Goal: Transaction & Acquisition: Purchase product/service

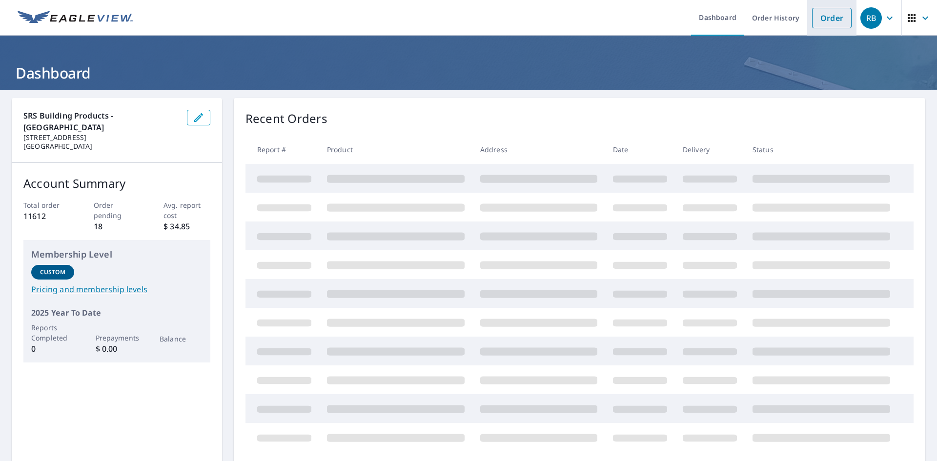
click at [830, 16] on link "Order" at bounding box center [832, 18] width 40 height 20
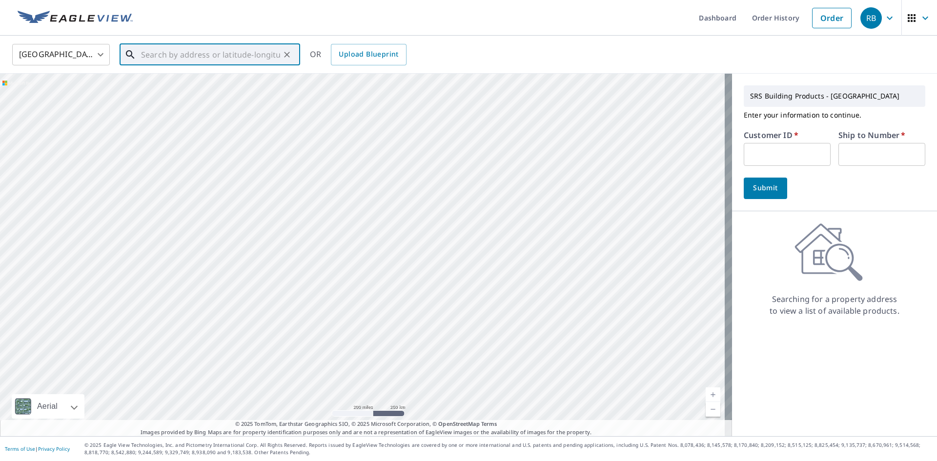
click at [260, 58] on input "text" at bounding box center [210, 54] width 139 height 27
click at [216, 80] on span "[STREET_ADDRESS]" at bounding box center [215, 83] width 153 height 12
type input "[STREET_ADDRESS]"
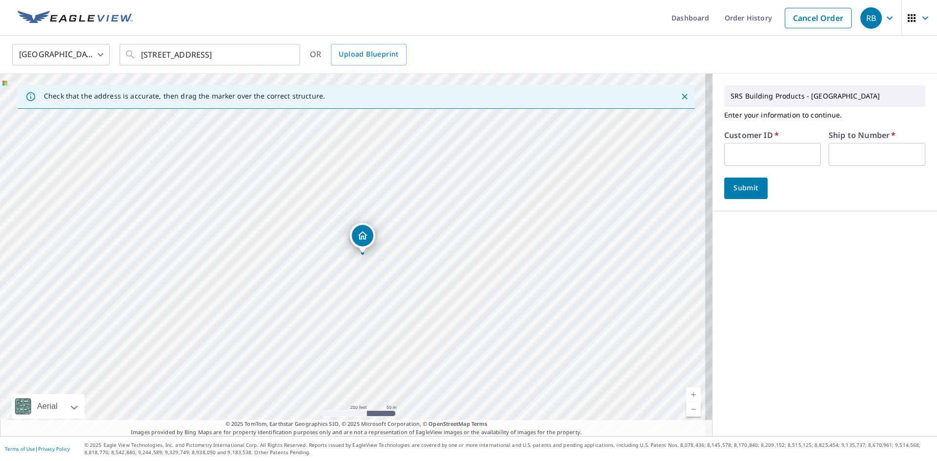
click at [753, 152] on input "text" at bounding box center [772, 154] width 97 height 23
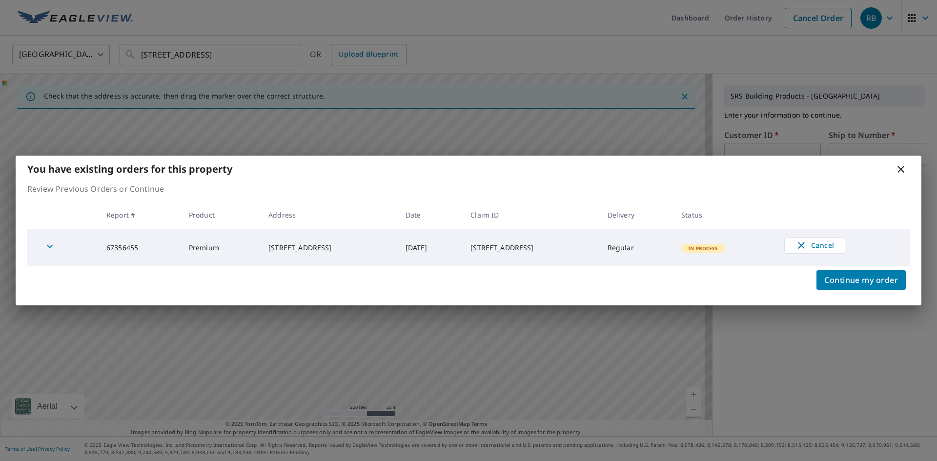
click at [904, 171] on icon at bounding box center [901, 169] width 12 height 12
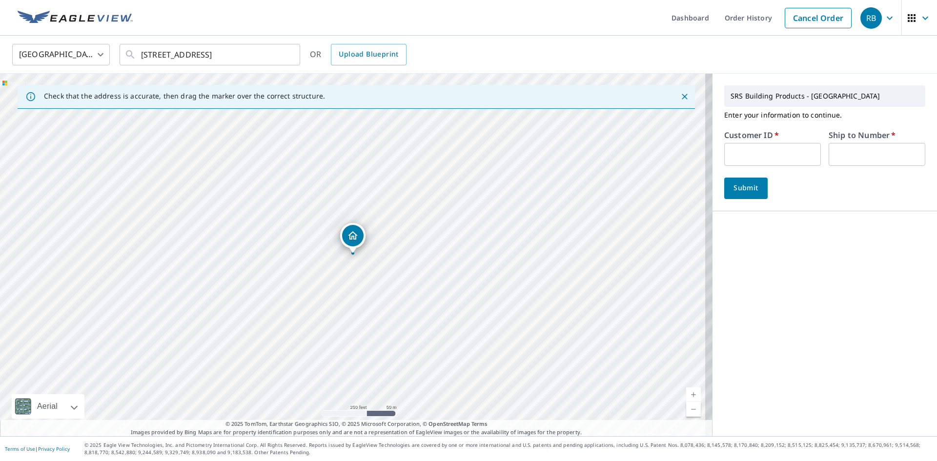
click at [744, 153] on input "text" at bounding box center [772, 154] width 97 height 23
type input "JJH307"
click at [864, 149] on input "text" at bounding box center [877, 154] width 97 height 23
type input "1"
click at [735, 195] on button "Submit" at bounding box center [745, 188] width 43 height 21
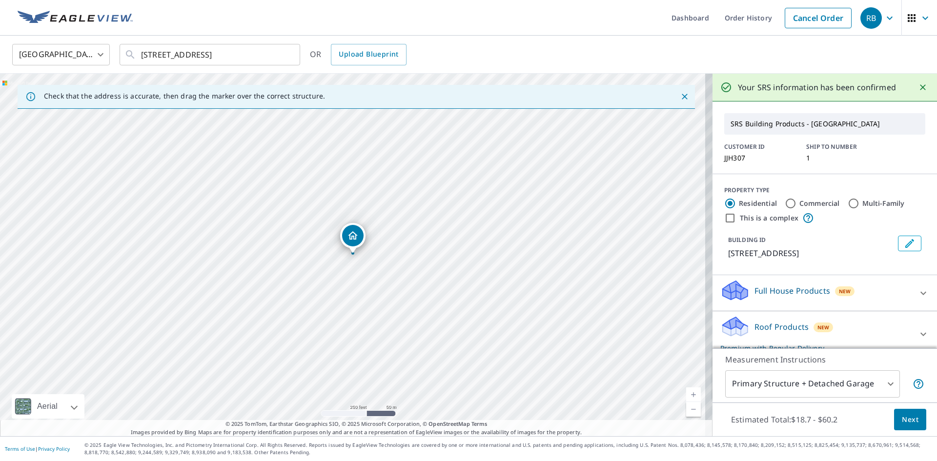
click at [901, 427] on button "Next" at bounding box center [910, 420] width 32 height 22
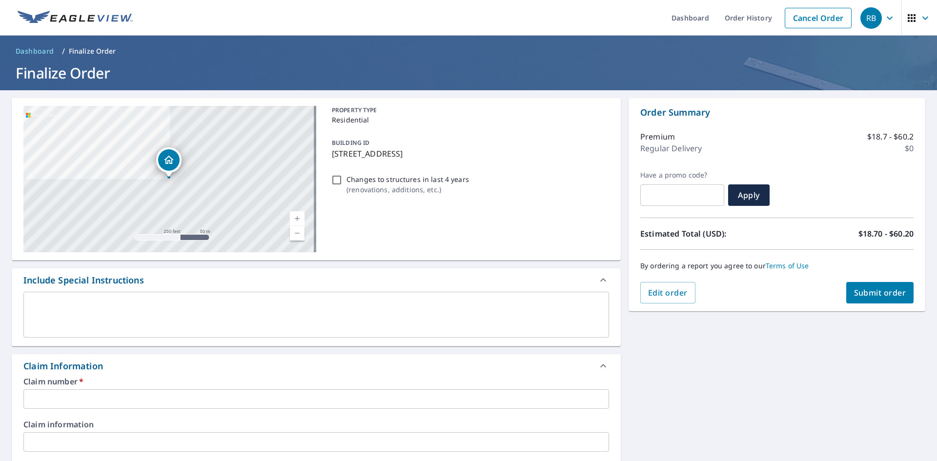
drag, startPoint x: 396, startPoint y: 154, endPoint x: 331, endPoint y: 156, distance: 64.9
click at [332, 156] on p "[STREET_ADDRESS]" at bounding box center [468, 154] width 273 height 12
checkbox input "true"
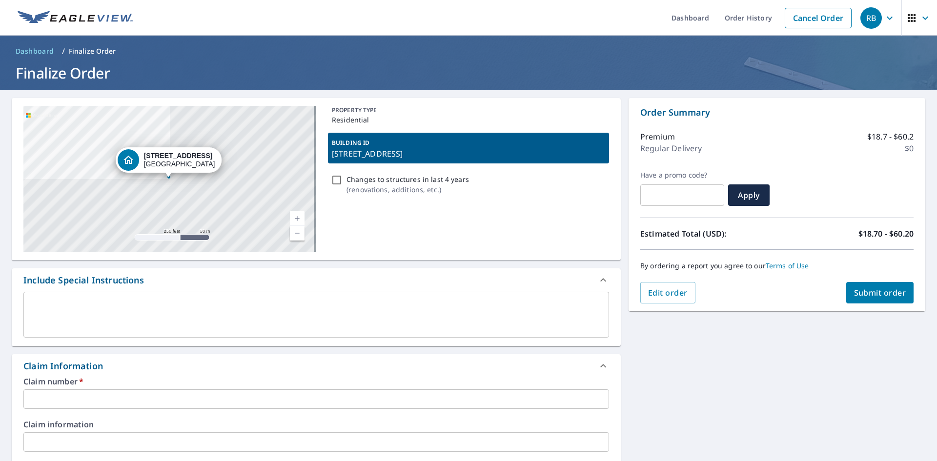
copy p "[STREET_ADDRESS]"
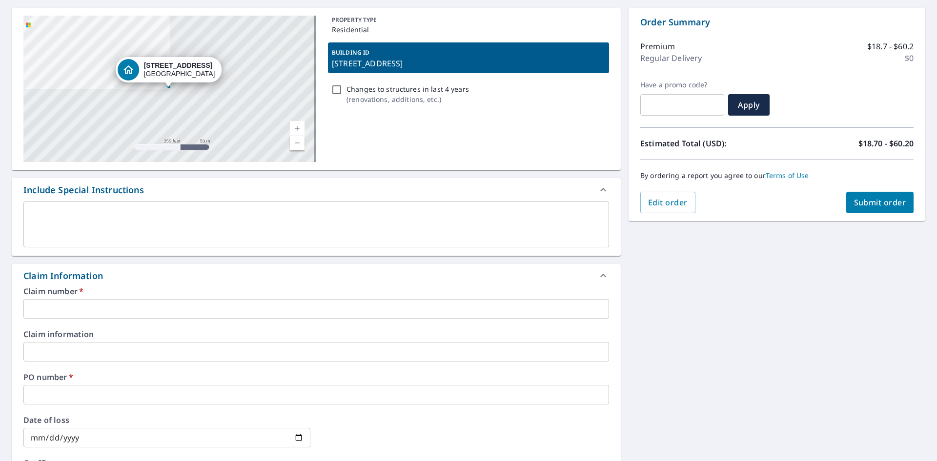
scroll to position [195, 0]
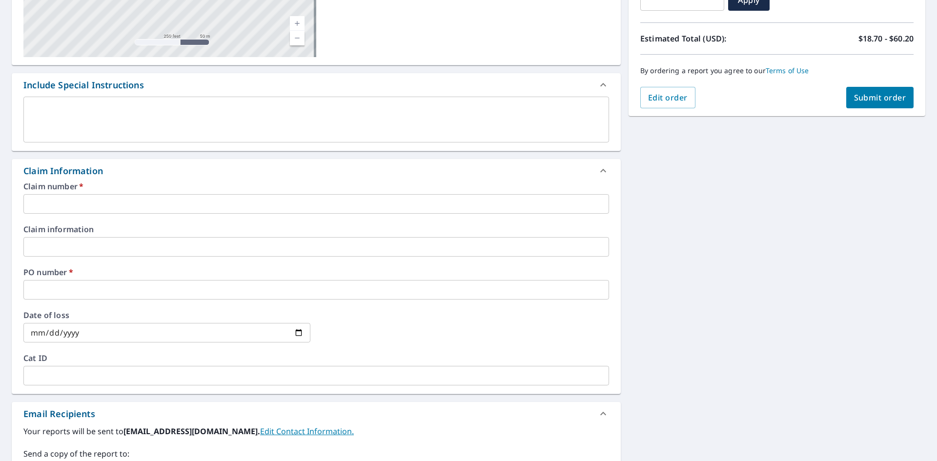
click at [44, 208] on input "text" at bounding box center [316, 204] width 586 height 20
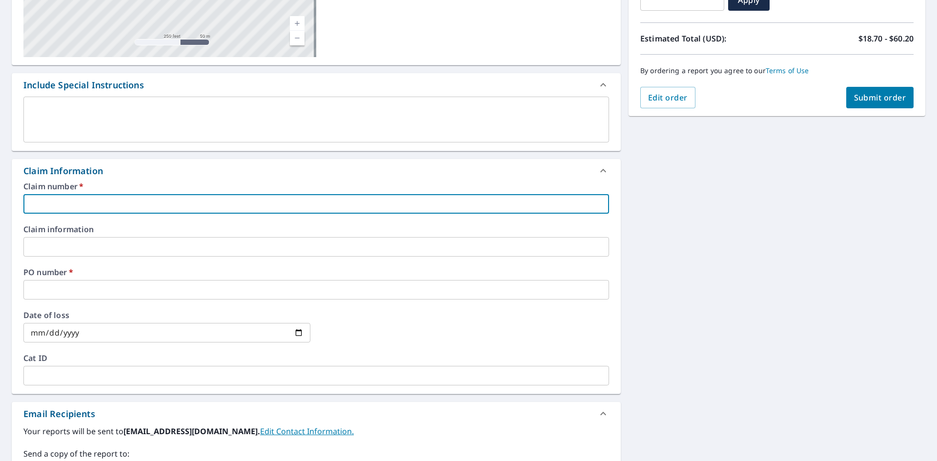
paste input "[STREET_ADDRESS]"
type input "[STREET_ADDRESS]"
checkbox input "true"
type input "[STREET_ADDRESS]"
click at [56, 290] on input "text" at bounding box center [316, 290] width 586 height 20
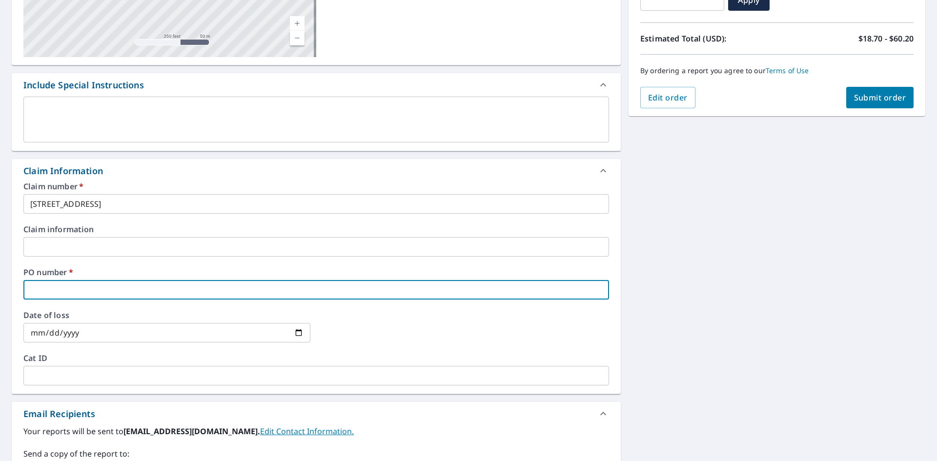
paste input "[STREET_ADDRESS]"
type input "[STREET_ADDRESS]"
checkbox input "true"
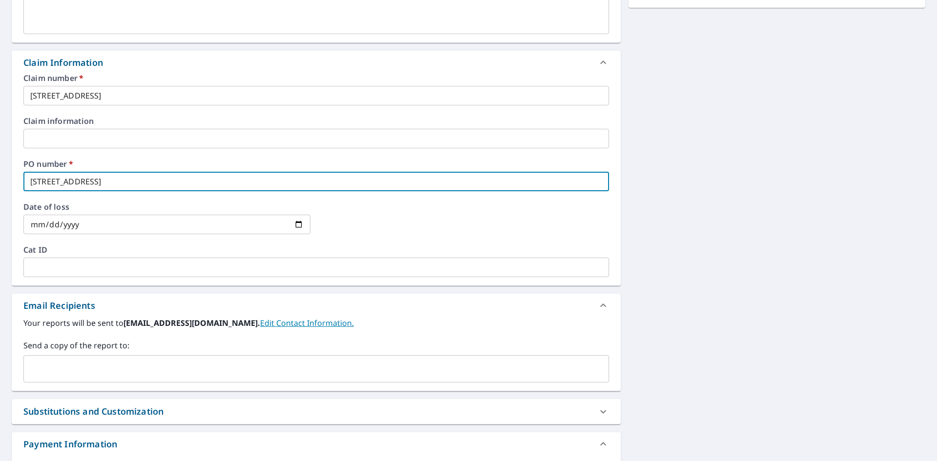
scroll to position [370, 0]
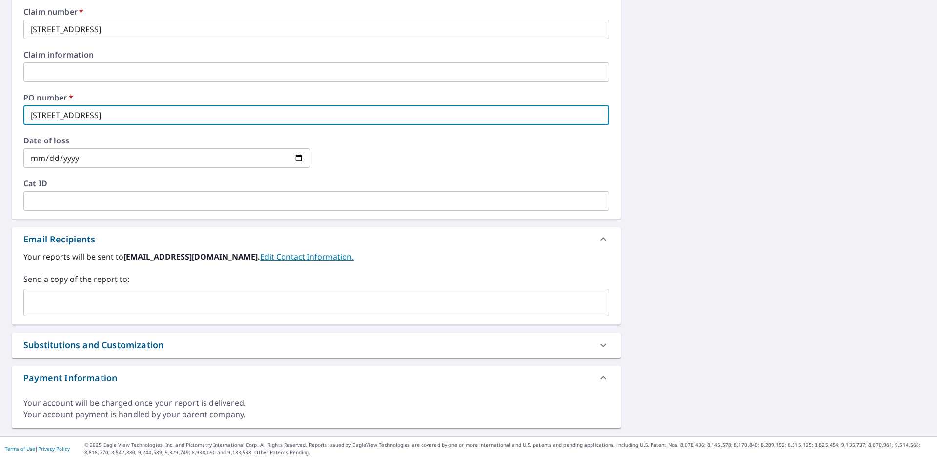
type input "[STREET_ADDRESS]"
click at [67, 299] on input "text" at bounding box center [309, 302] width 562 height 19
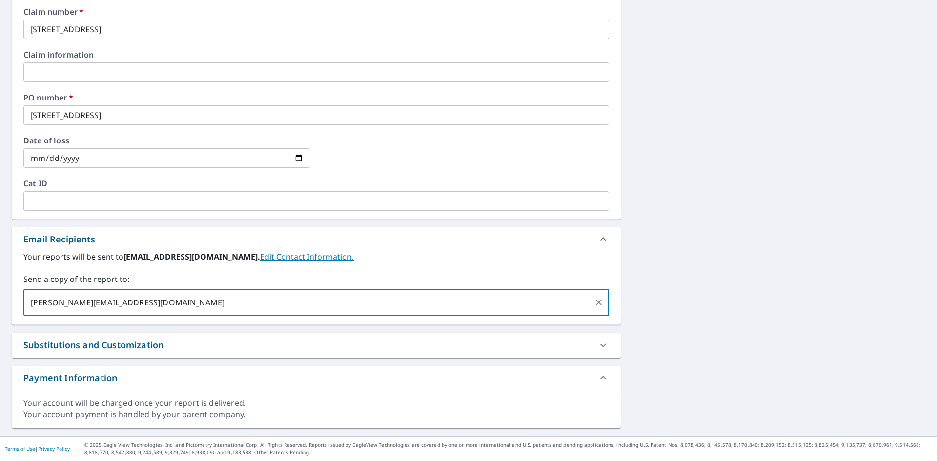
type input "[PERSON_NAME][EMAIL_ADDRESS][DOMAIN_NAME]"
checkbox input "true"
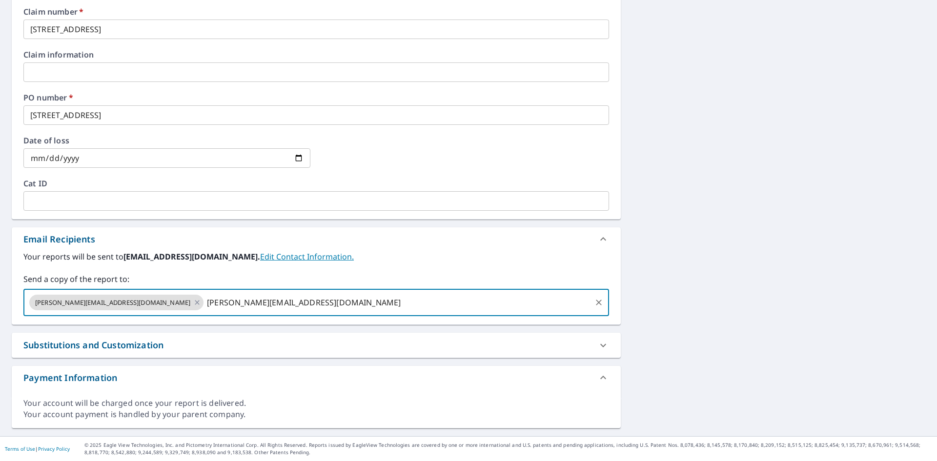
type input "[PERSON_NAME][EMAIL_ADDRESS][DOMAIN_NAME]"
checkbox input "true"
type input "c"
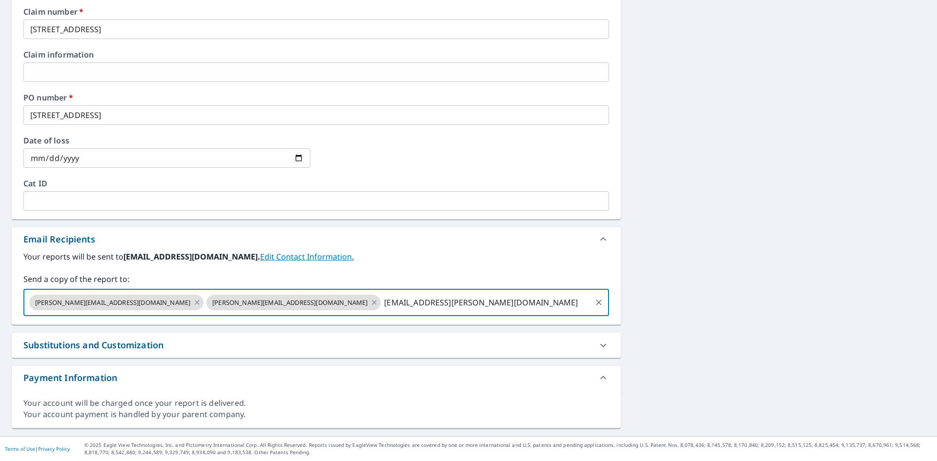
type input "[EMAIL_ADDRESS][PERSON_NAME][DOMAIN_NAME]"
checkbox input "true"
type input "[PERSON_NAME][EMAIL_ADDRESS][PERSON_NAME][DOMAIN_NAME]"
checkbox input "true"
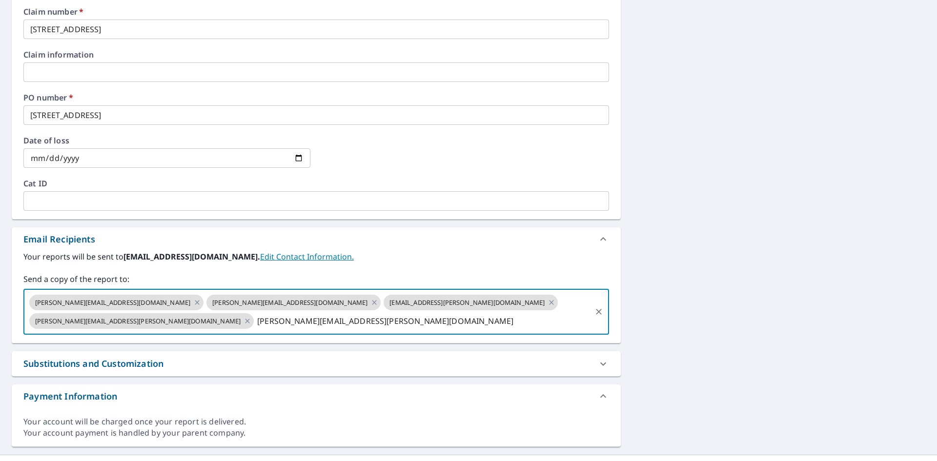
type input "[PERSON_NAME][EMAIL_ADDRESS][PERSON_NAME][DOMAIN_NAME]"
checkbox input "true"
type input "[PERSON_NAME][EMAIL_ADDRESS][DOMAIN_NAME]"
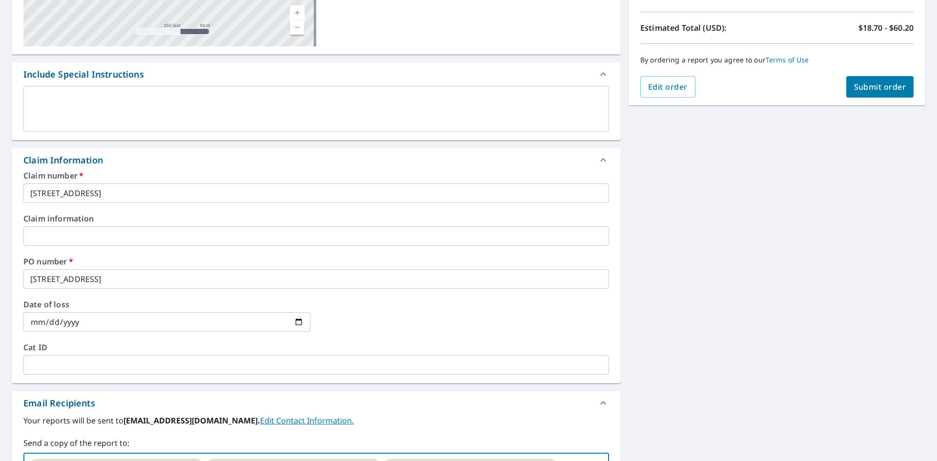
scroll to position [77, 0]
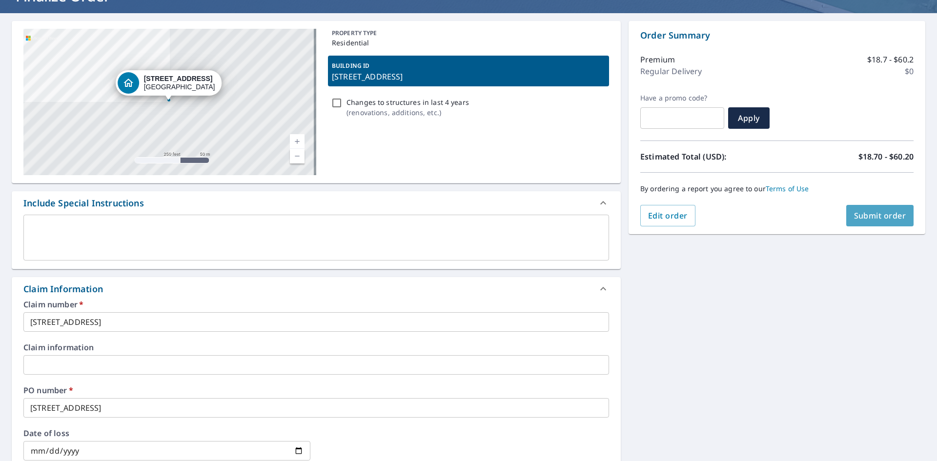
click at [846, 216] on button "Submit order" at bounding box center [880, 215] width 68 height 21
checkbox input "true"
